Goal: Task Accomplishment & Management: Manage account settings

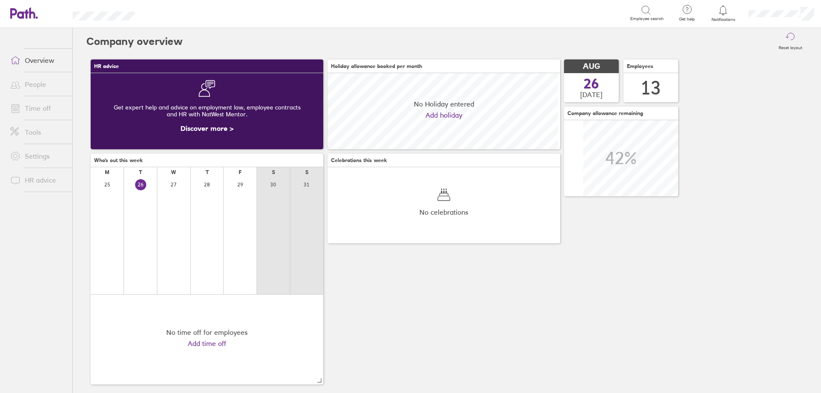
scroll to position [76, 233]
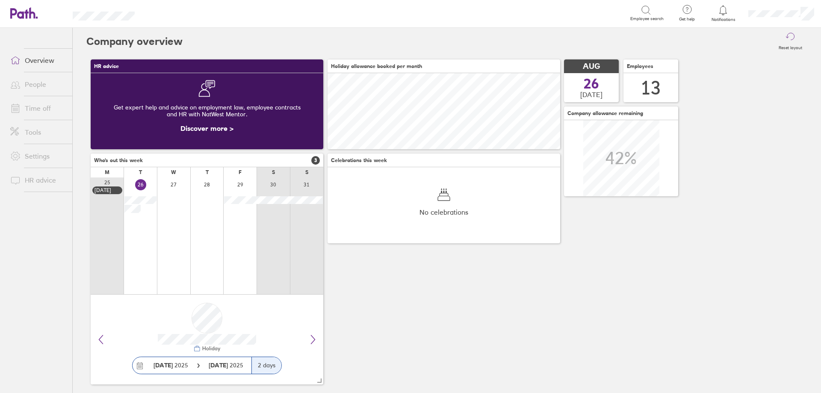
click at [38, 109] on link "Time off" at bounding box center [37, 108] width 69 height 17
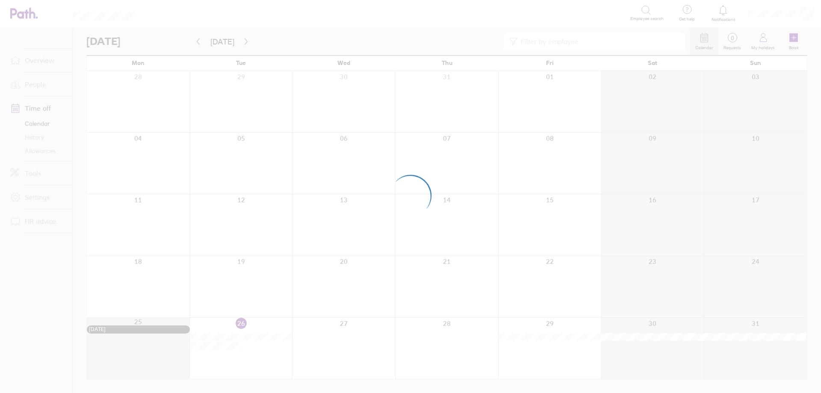
click at [34, 152] on div at bounding box center [410, 196] width 821 height 393
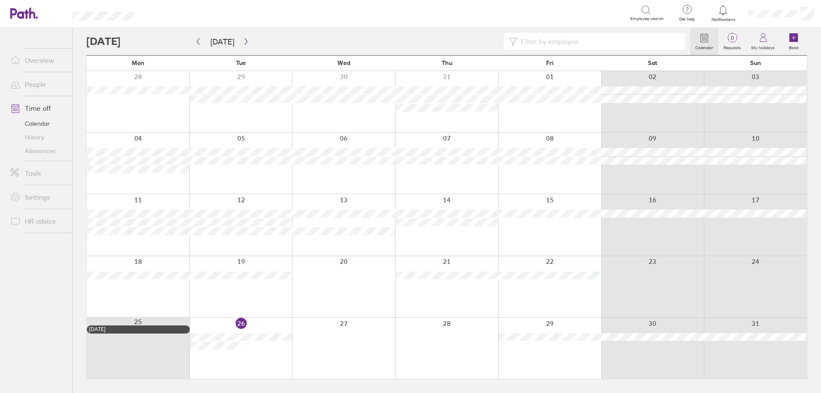
click at [34, 152] on link "Allowances" at bounding box center [37, 151] width 69 height 14
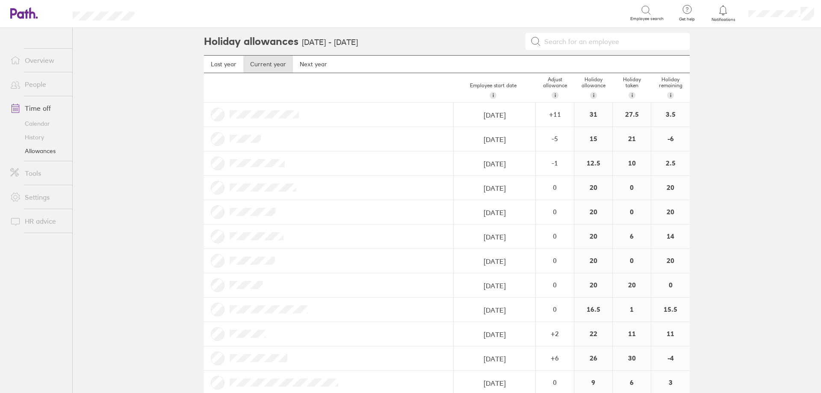
click at [43, 138] on link "History" at bounding box center [37, 137] width 69 height 14
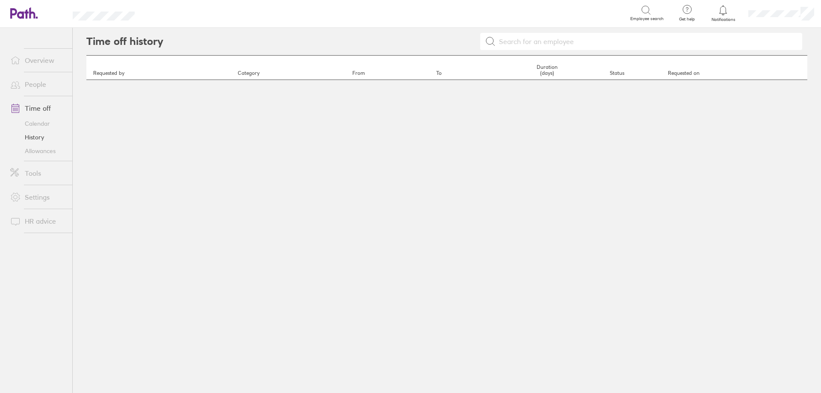
click at [43, 152] on link "Allowances" at bounding box center [37, 151] width 69 height 14
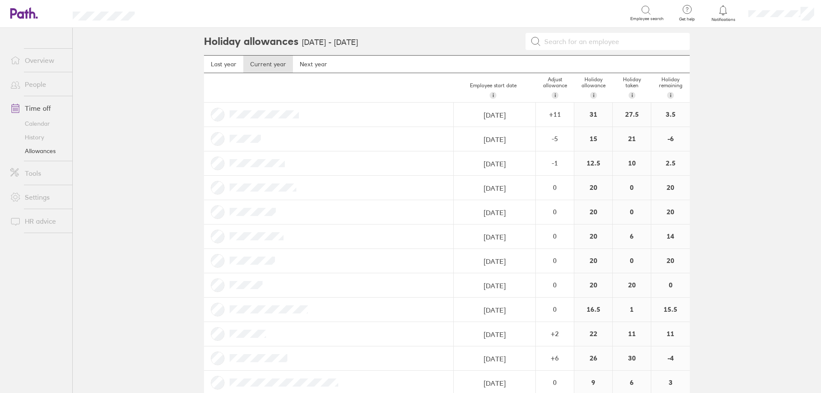
click at [38, 140] on link "History" at bounding box center [37, 137] width 69 height 14
